Goal: Task Accomplishment & Management: Use online tool/utility

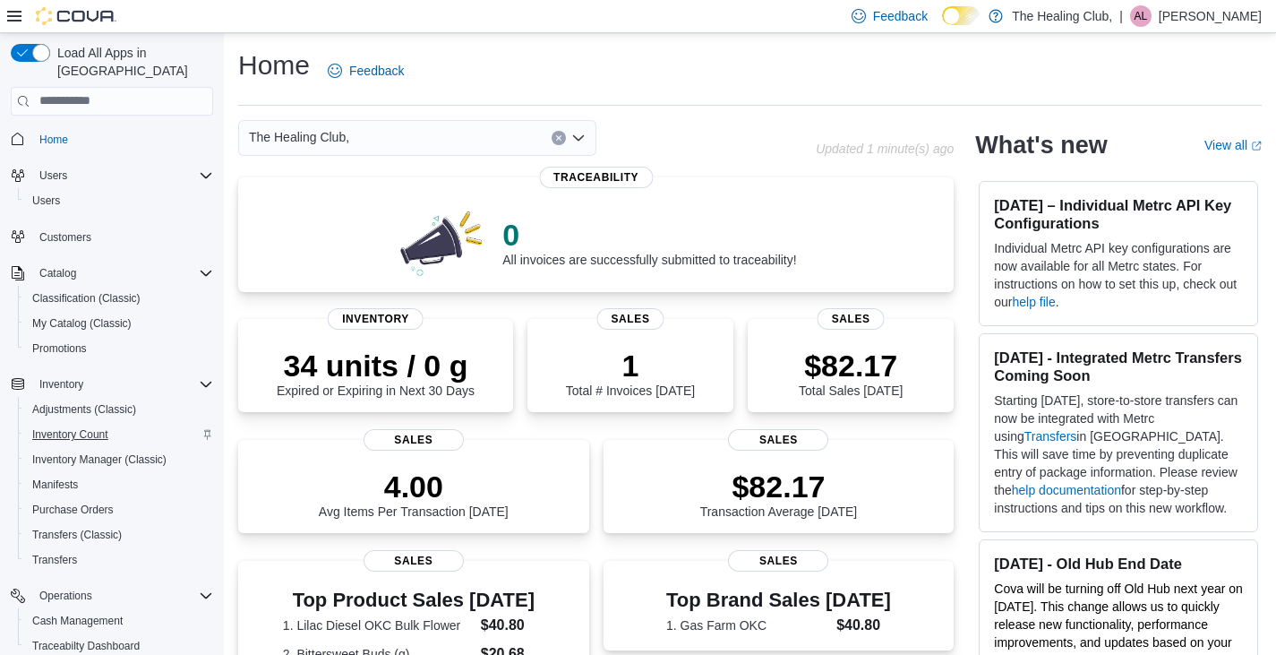
scroll to position [227, 0]
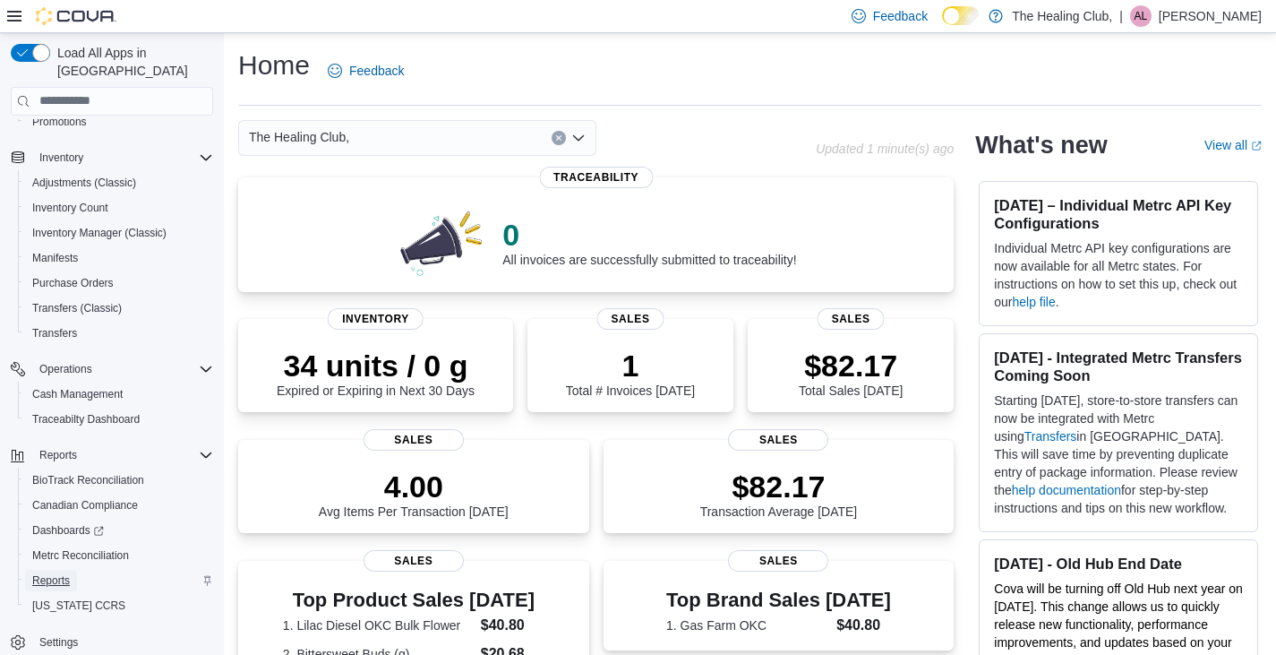
click at [40, 573] on span "Reports" at bounding box center [51, 580] width 38 height 14
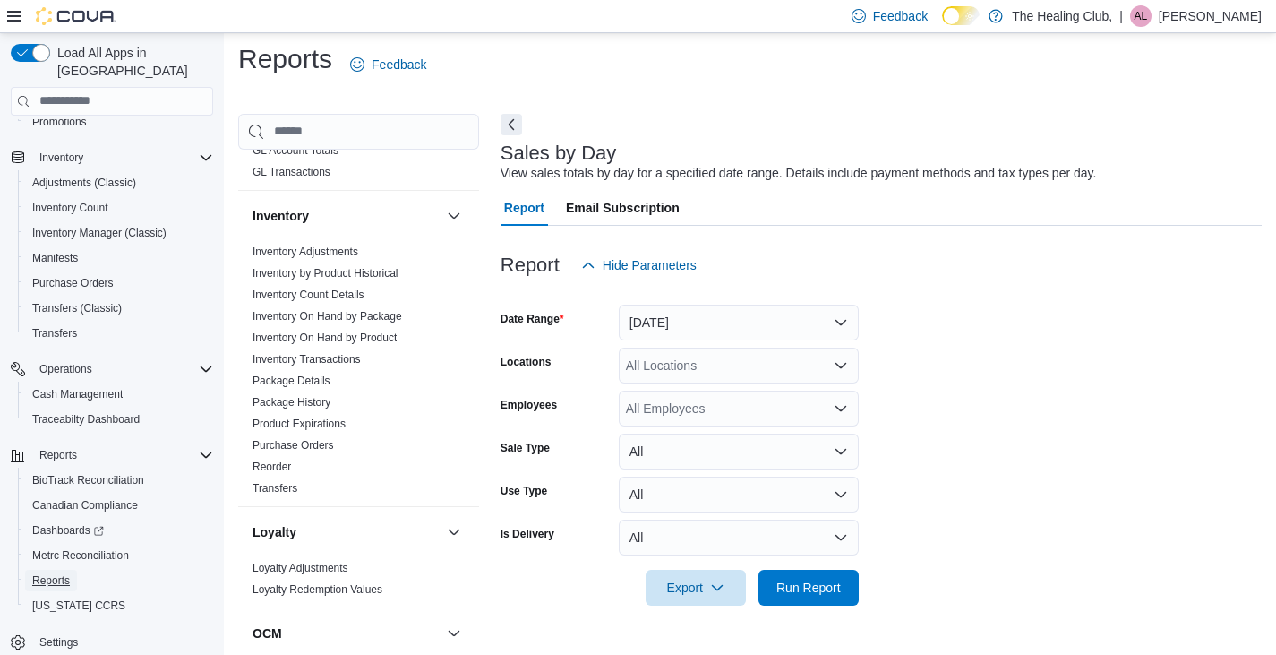
scroll to position [528, 0]
click at [356, 321] on link "Inventory On Hand by Package" at bounding box center [328, 317] width 150 height 13
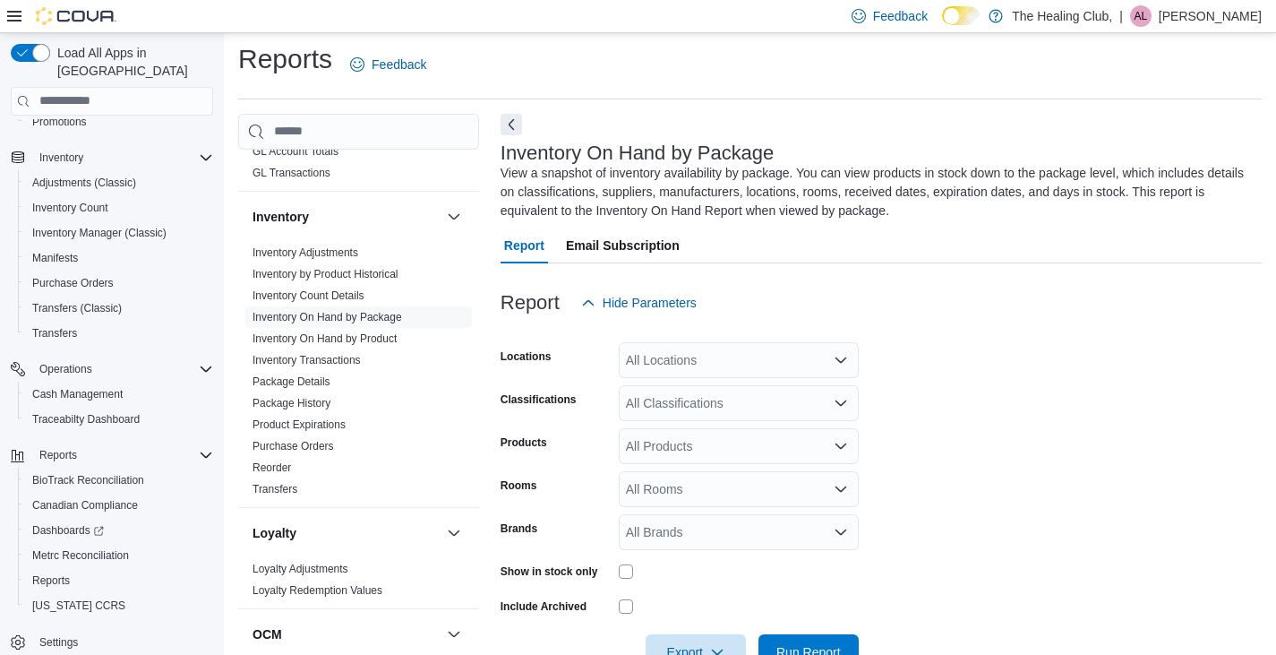
scroll to position [57, 0]
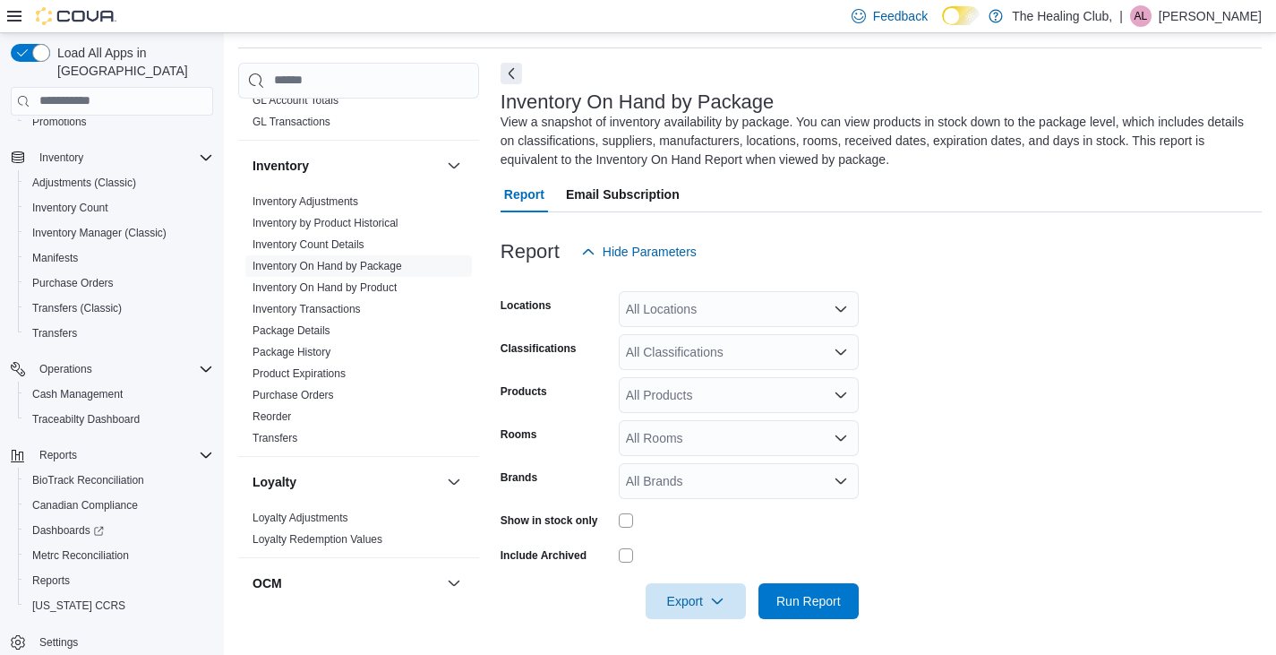
click at [714, 299] on div "All Locations" at bounding box center [739, 309] width 240 height 36
click at [738, 363] on span "The Healing Club" at bounding box center [705, 365] width 97 height 18
click at [954, 346] on form "Locations The Healing Club Classifications All Classifications Products All Pro…" at bounding box center [881, 444] width 761 height 349
click at [681, 424] on div "All Rooms" at bounding box center [739, 438] width 240 height 36
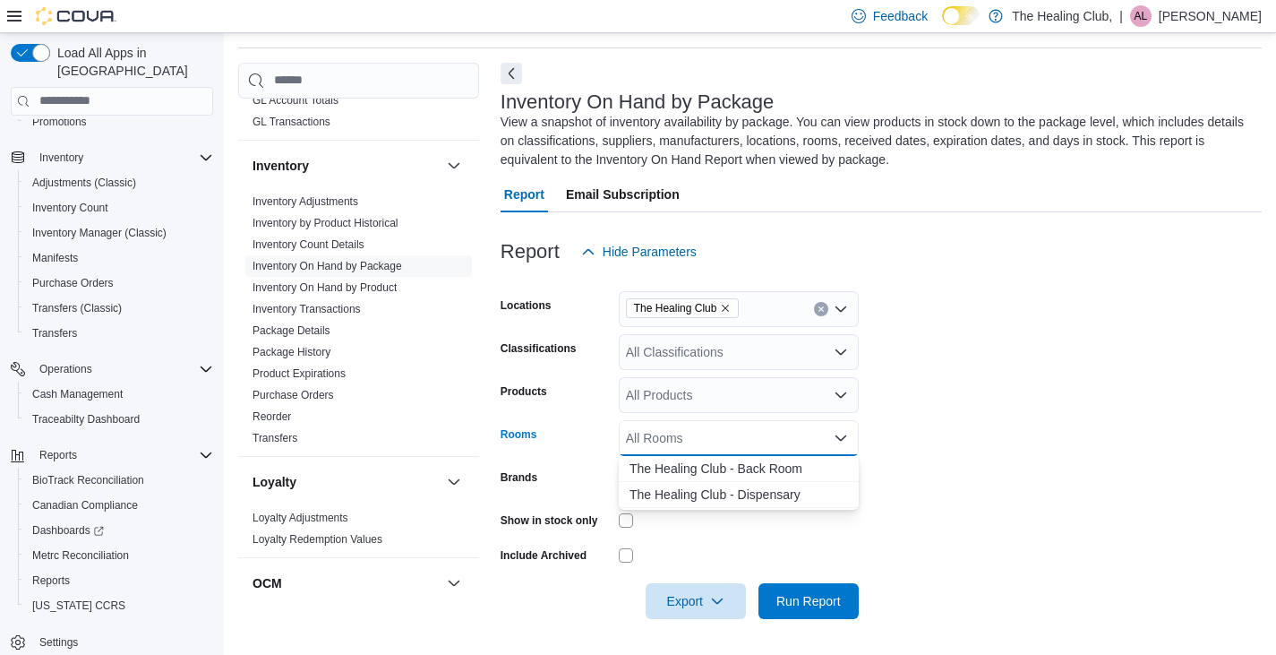
click at [681, 424] on div "All Rooms Combo box. Selected. Combo box input. All Rooms. Type some text or, t…" at bounding box center [739, 438] width 240 height 36
click at [681, 442] on div "All Rooms Combo box. Selected. Combo box input. All Rooms. Type some text or, t…" at bounding box center [739, 438] width 240 height 36
click at [687, 451] on div "All Rooms Combo box. Selected. Combo box input. All Rooms. Type some text or, t…" at bounding box center [739, 438] width 240 height 36
click at [694, 494] on span "The Healing Club - Dispensary" at bounding box center [739, 494] width 219 height 18
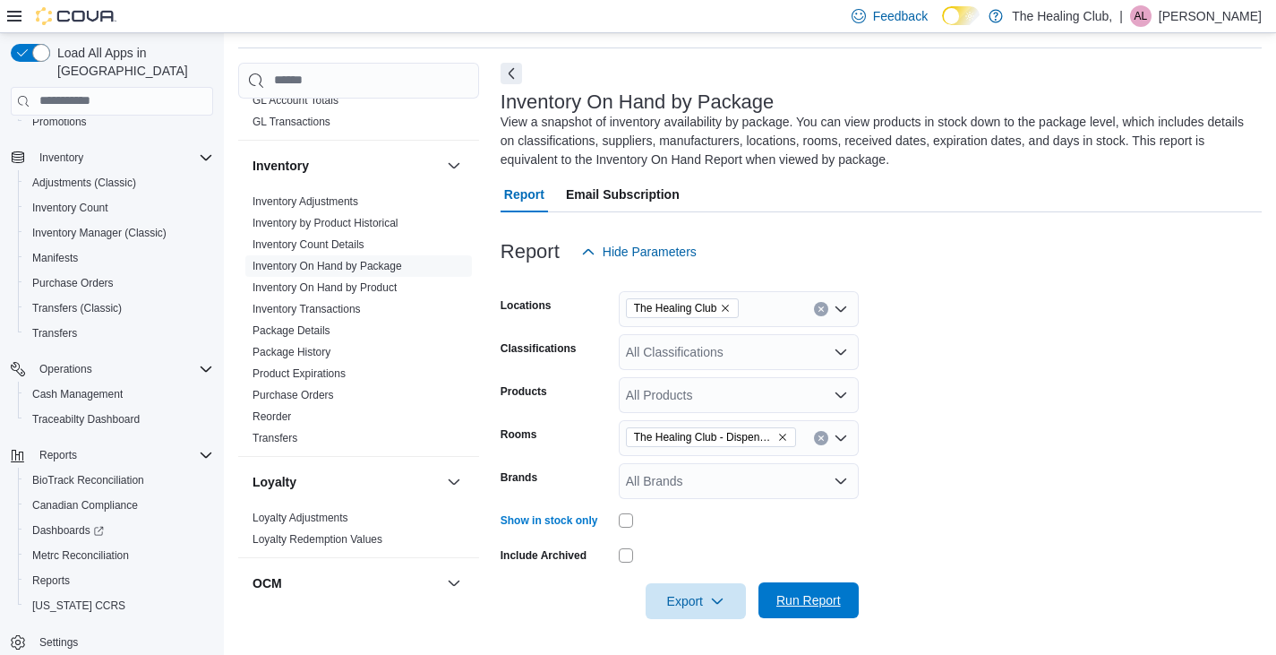
click at [830, 605] on span "Run Report" at bounding box center [809, 600] width 64 height 18
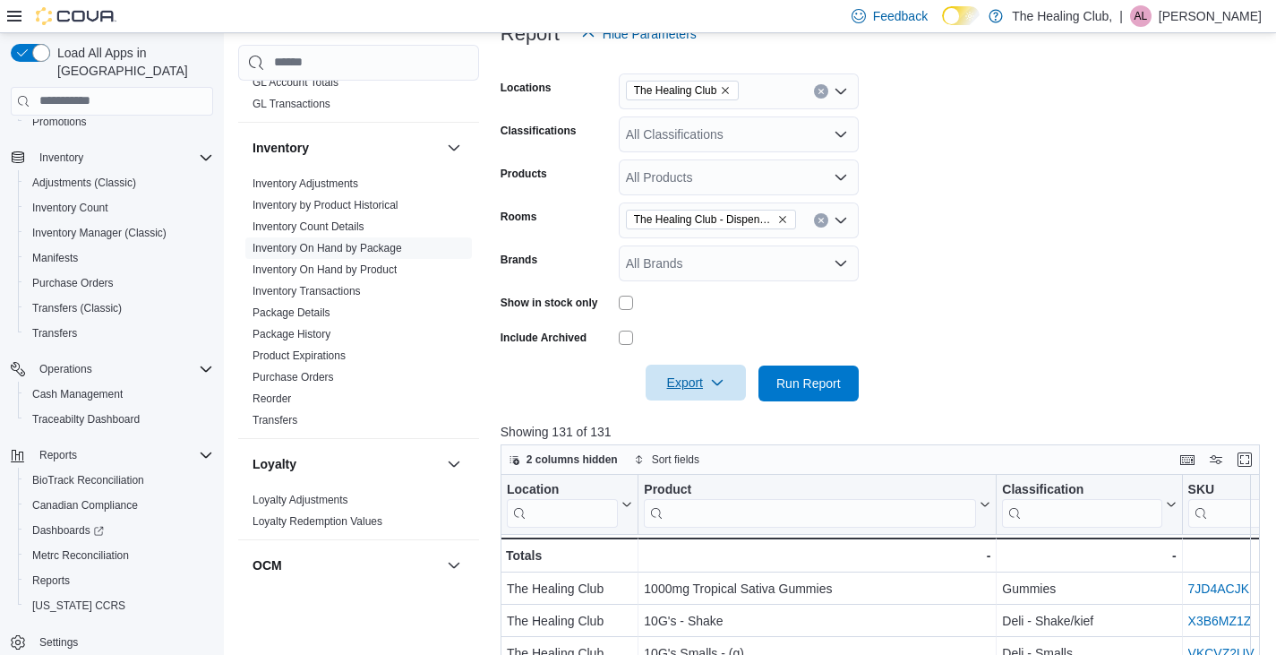
scroll to position [276, 0]
click at [708, 381] on span "Export" at bounding box center [696, 382] width 79 height 36
click at [699, 405] on button "Export to Excel" at bounding box center [699, 418] width 102 height 36
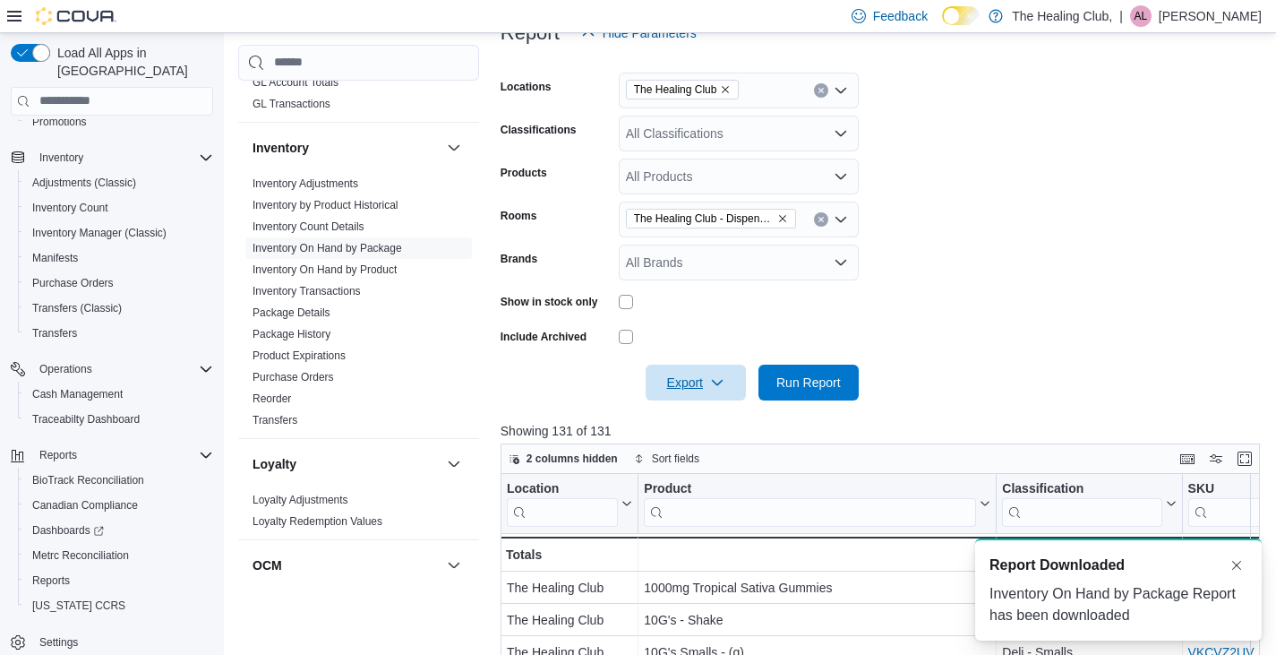
scroll to position [0, 0]
